Goal: Check status: Check status

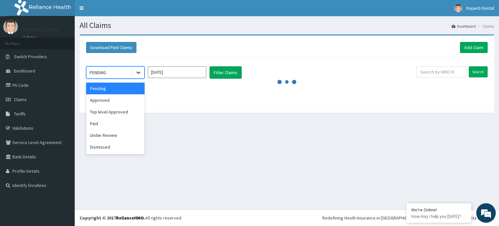
click at [139, 72] on icon at bounding box center [138, 73] width 4 height 2
click at [115, 101] on div "Approved" at bounding box center [115, 100] width 58 height 12
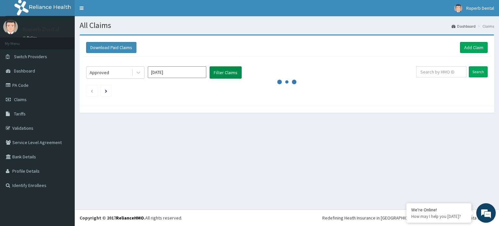
click at [220, 74] on button "Filter Claims" at bounding box center [225, 72] width 32 height 12
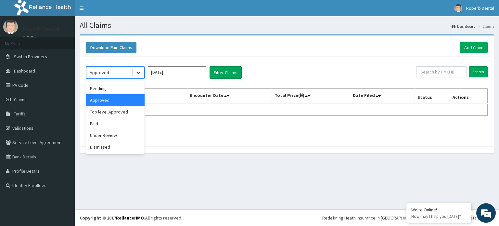
click at [138, 73] on icon at bounding box center [138, 72] width 6 height 6
click at [120, 90] on div "Pending" at bounding box center [115, 88] width 58 height 12
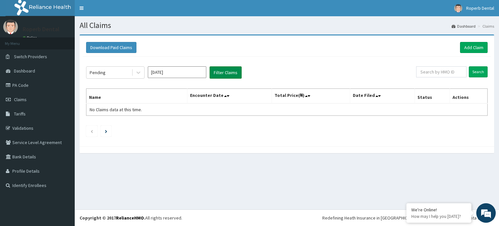
click at [224, 75] on button "Filter Claims" at bounding box center [225, 72] width 32 height 12
click at [225, 73] on button "Filter Claims" at bounding box center [225, 72] width 32 height 12
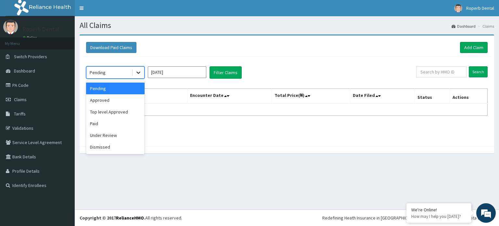
click at [137, 72] on icon at bounding box center [138, 73] width 4 height 2
click at [107, 122] on div "Paid" at bounding box center [115, 124] width 58 height 12
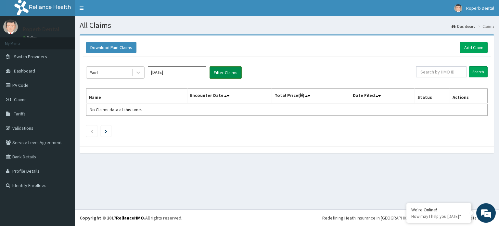
click at [227, 67] on button "Filter Claims" at bounding box center [225, 72] width 32 height 12
click at [37, 56] on span "Switch Providers" at bounding box center [30, 57] width 33 height 6
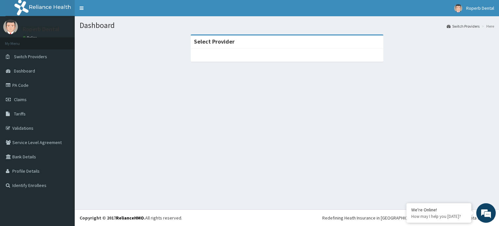
click at [266, 134] on div "Dashboard Switch Providers Here Select Provider" at bounding box center [287, 112] width 424 height 193
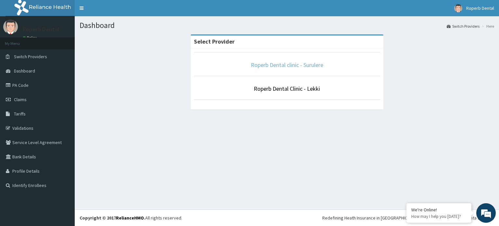
click at [299, 63] on link "Roperb Dental clinic - Surulere" at bounding box center [287, 64] width 72 height 7
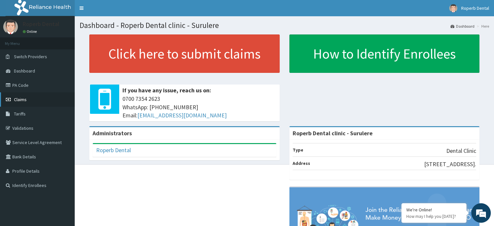
click at [27, 102] on link "Claims" at bounding box center [37, 99] width 75 height 14
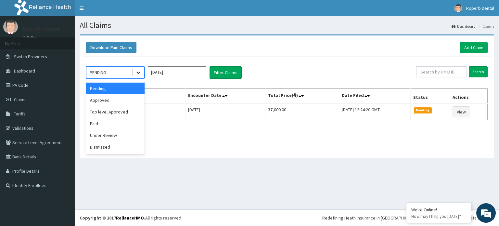
click at [136, 72] on icon at bounding box center [138, 73] width 4 height 2
click at [123, 100] on div "Approved" at bounding box center [115, 100] width 58 height 12
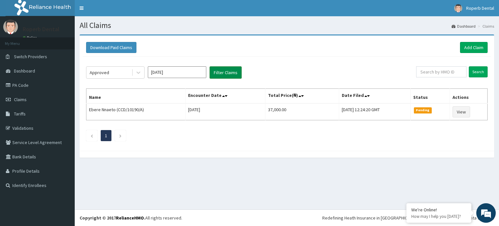
click at [234, 71] on button "Filter Claims" at bounding box center [225, 72] width 32 height 12
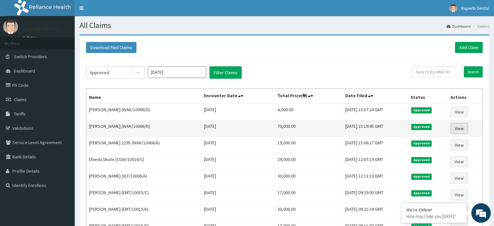
click at [461, 124] on link "View" at bounding box center [459, 128] width 18 height 11
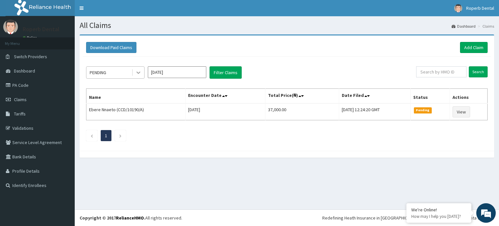
click at [138, 74] on icon at bounding box center [138, 72] width 6 height 6
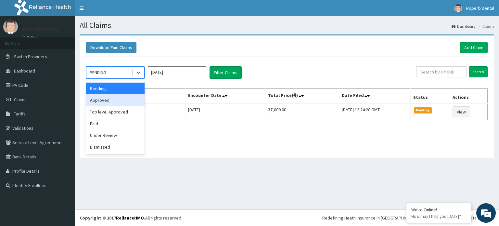
click at [126, 99] on div "Approved" at bounding box center [115, 100] width 58 height 12
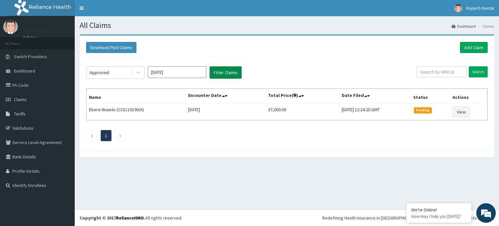
click at [226, 75] on button "Filter Claims" at bounding box center [225, 72] width 32 height 12
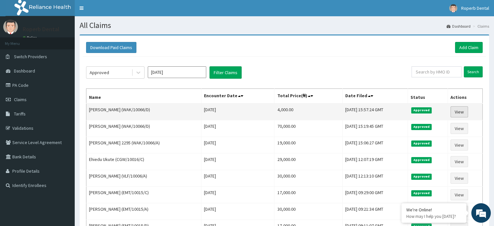
click at [461, 113] on link "View" at bounding box center [459, 111] width 18 height 11
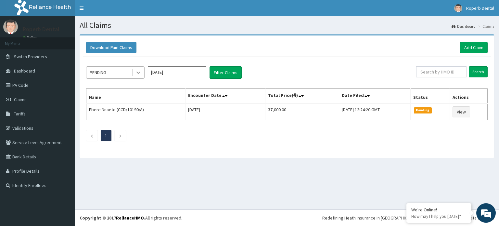
click at [140, 70] on icon at bounding box center [138, 72] width 6 height 6
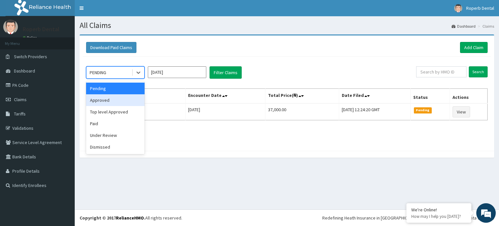
click at [123, 98] on div "Approved" at bounding box center [115, 100] width 58 height 12
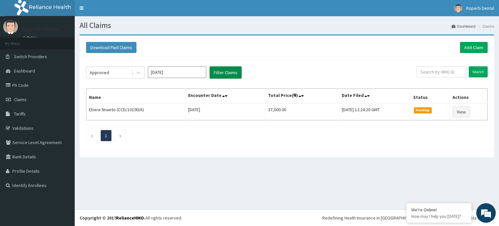
click at [221, 70] on button "Filter Claims" at bounding box center [225, 72] width 32 height 12
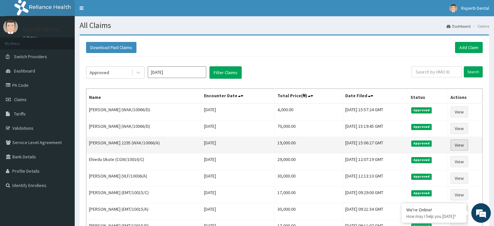
click at [462, 142] on link "View" at bounding box center [459, 144] width 18 height 11
